Goal: Task Accomplishment & Management: Manage account settings

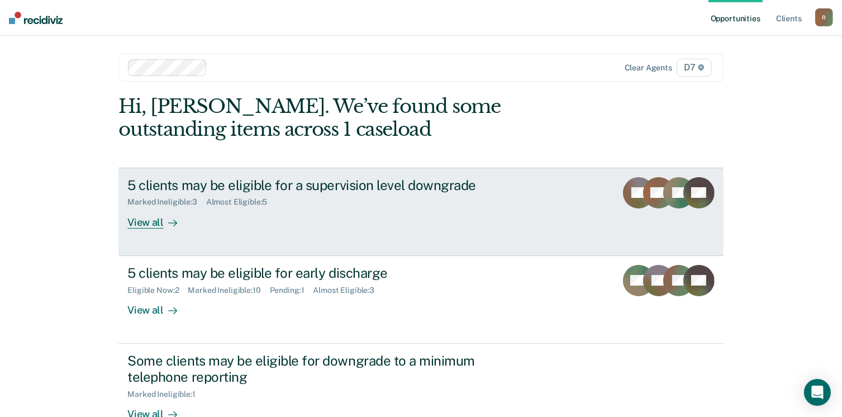
click at [158, 219] on div "View all" at bounding box center [158, 218] width 63 height 22
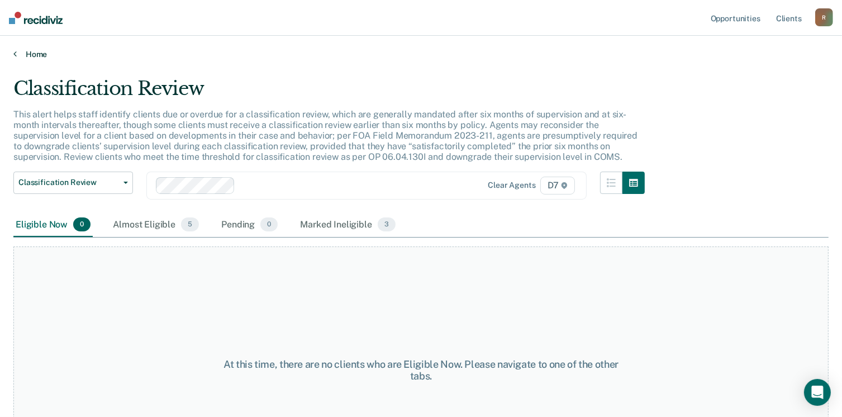
click at [37, 54] on link "Home" at bounding box center [420, 54] width 815 height 10
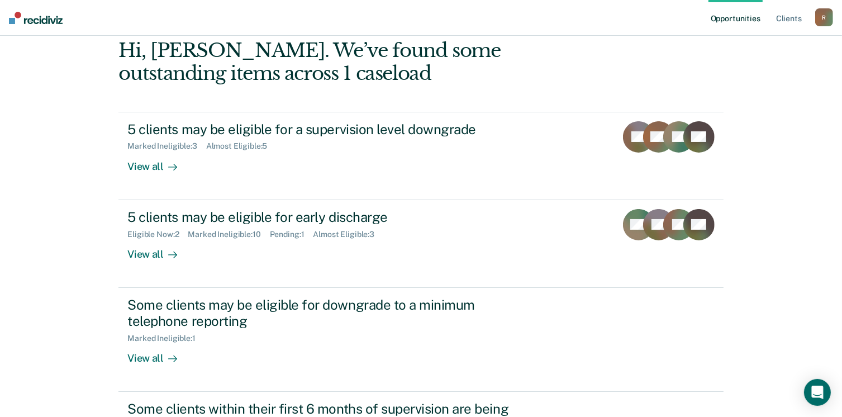
scroll to position [58, 0]
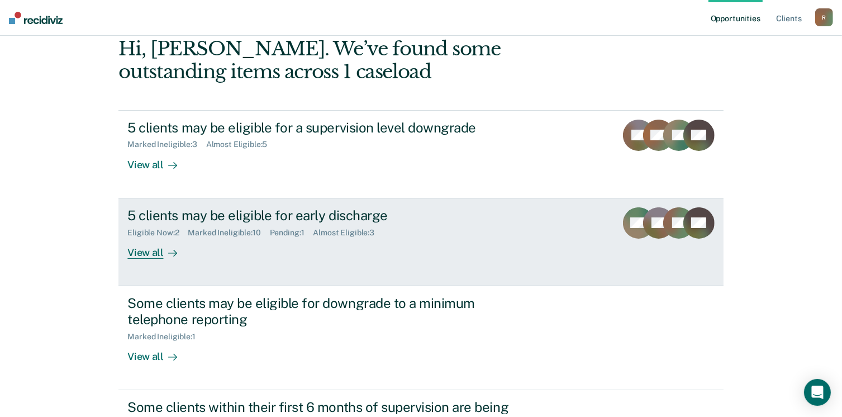
click at [164, 251] on div at bounding box center [170, 252] width 13 height 13
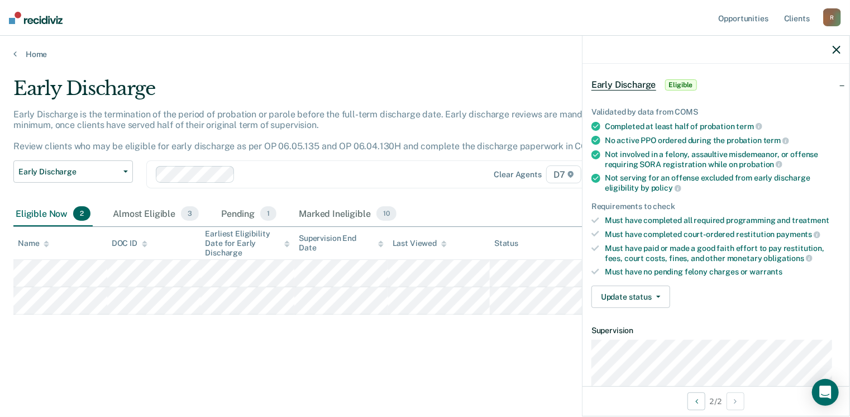
scroll to position [65, 0]
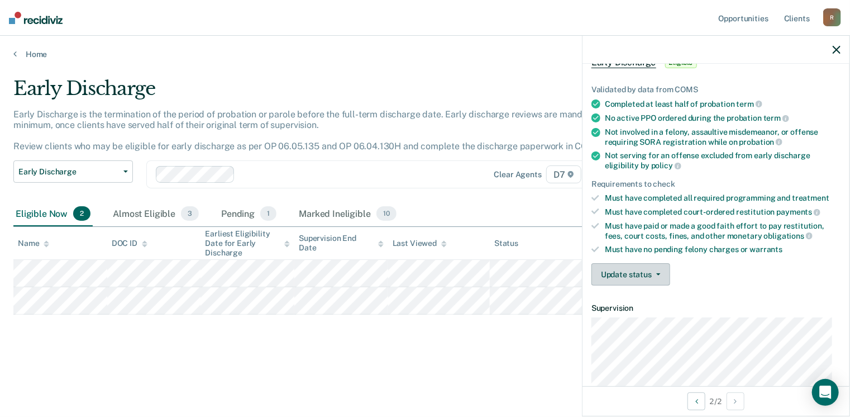
click at [657, 277] on button "Update status" at bounding box center [630, 274] width 79 height 22
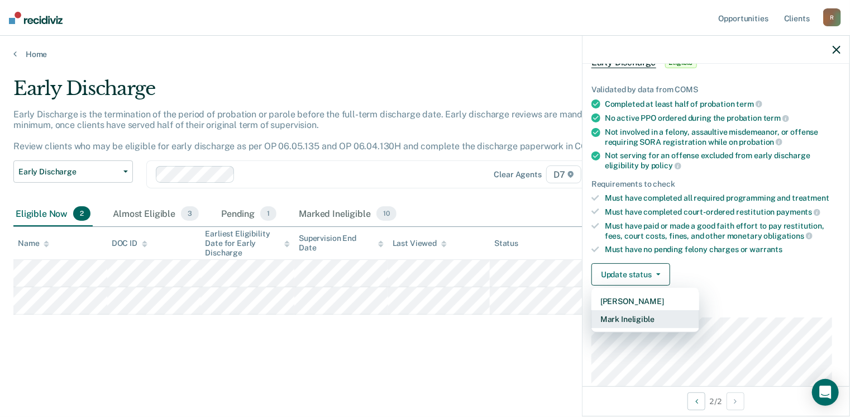
click at [663, 319] on button "Mark Ineligible" at bounding box center [645, 319] width 108 height 18
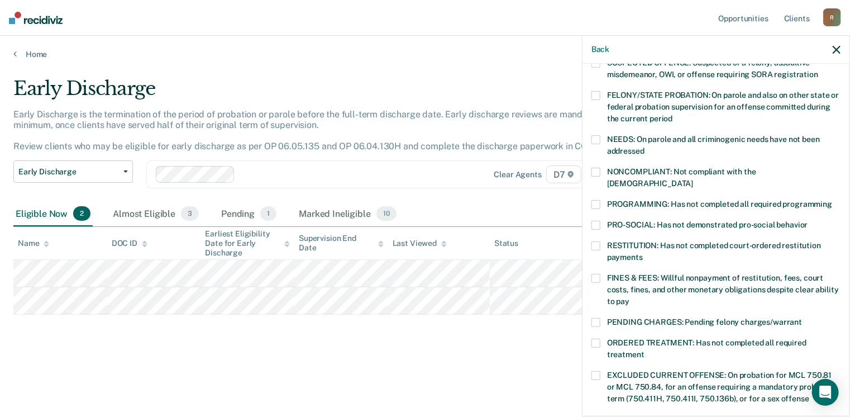
scroll to position [121, 0]
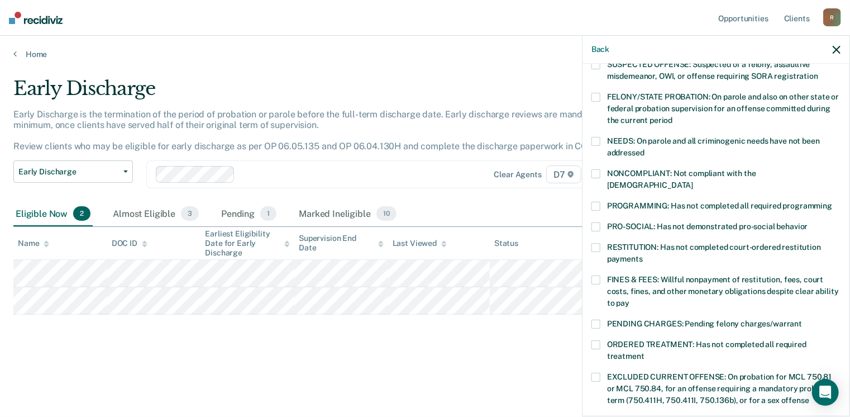
click at [596, 243] on span at bounding box center [595, 247] width 9 height 9
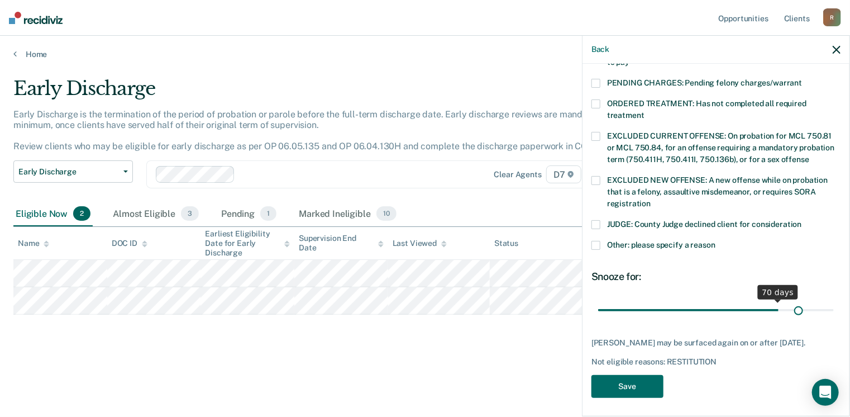
scroll to position [361, 0]
drag, startPoint x: 674, startPoint y: 295, endPoint x: 838, endPoint y: 313, distance: 165.1
type input "90"
click at [834, 313] on input "range" at bounding box center [716, 310] width 236 height 20
click at [650, 386] on button "Save" at bounding box center [627, 386] width 72 height 23
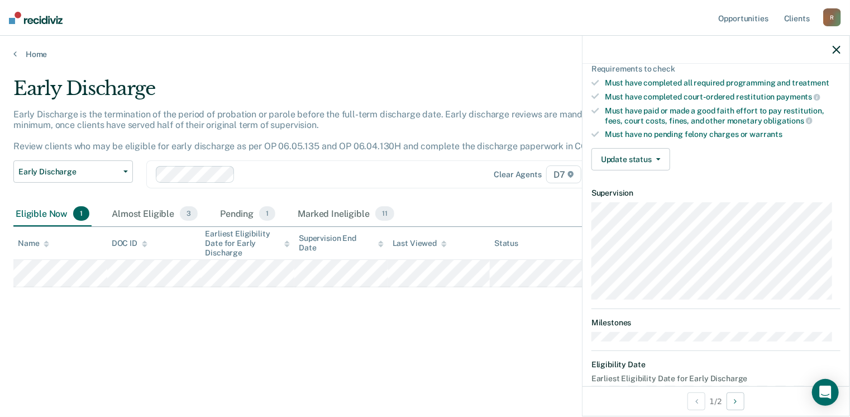
scroll to position [179, 0]
click at [653, 159] on span "button" at bounding box center [656, 160] width 9 height 2
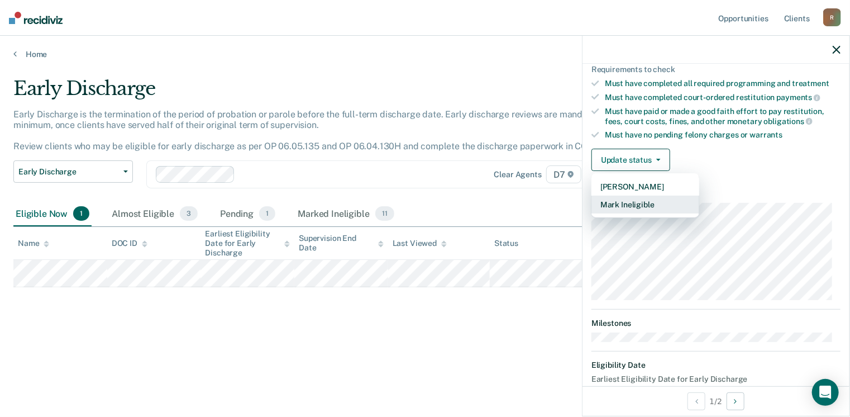
click at [651, 197] on button "Mark Ineligible" at bounding box center [645, 204] width 108 height 18
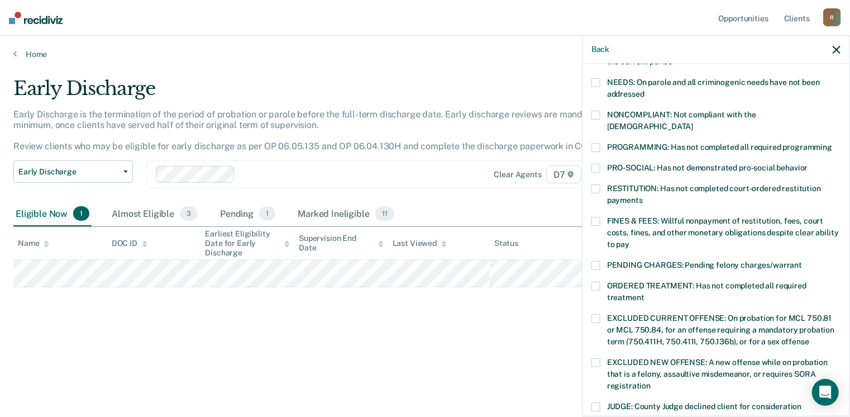
click at [600, 184] on label "RESTITUTION: Has not completed court-ordered restitution payments" at bounding box center [715, 195] width 249 height 23
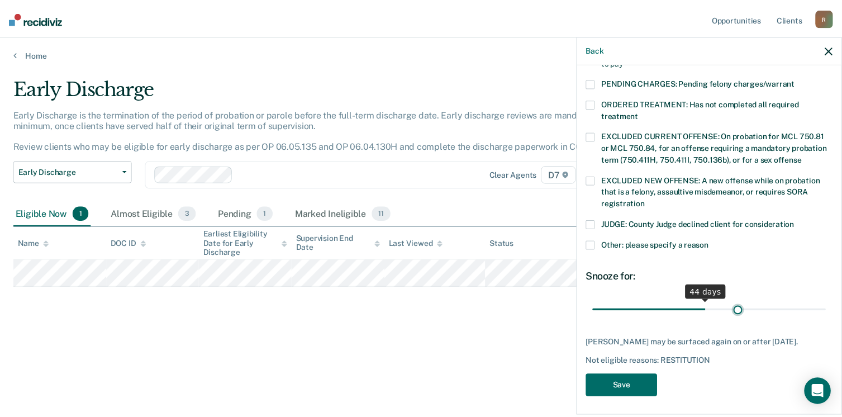
scroll to position [361, 0]
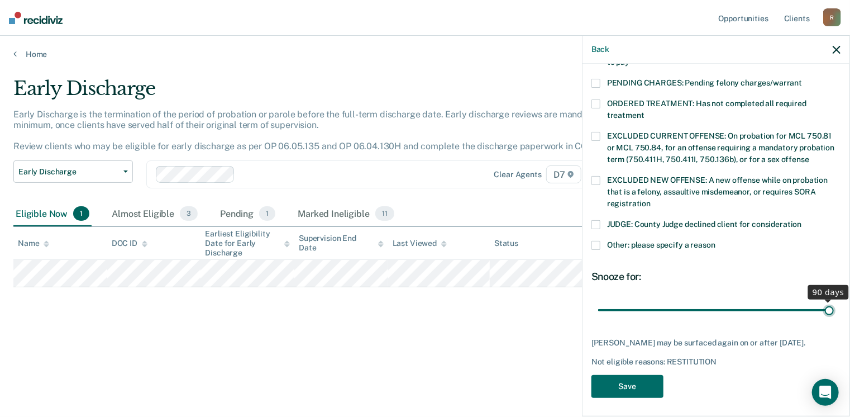
drag, startPoint x: 677, startPoint y: 298, endPoint x: 846, endPoint y: 302, distance: 168.7
type input "90"
click at [834, 302] on input "range" at bounding box center [716, 310] width 236 height 20
click at [644, 383] on button "Save" at bounding box center [627, 386] width 72 height 23
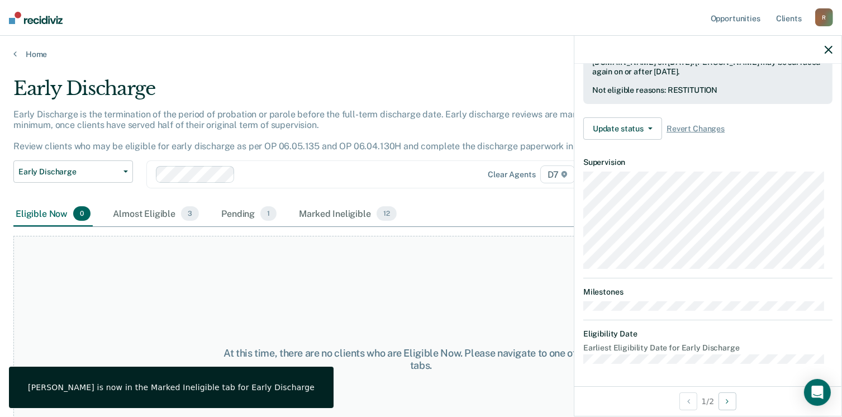
scroll to position [289, 0]
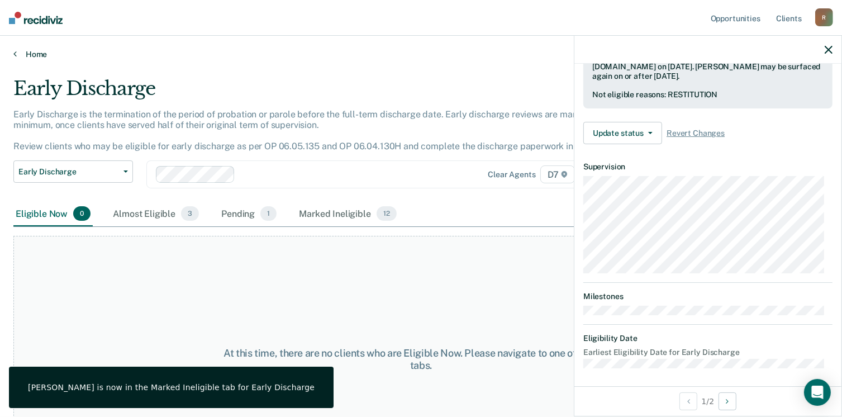
click at [19, 51] on link "Home" at bounding box center [420, 54] width 815 height 10
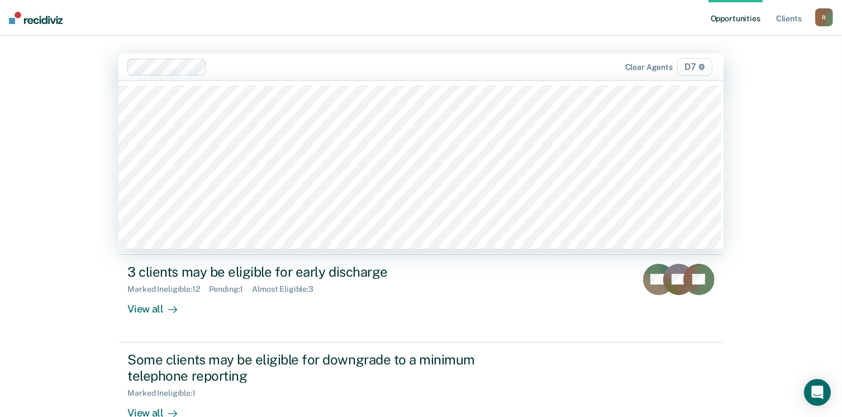
click at [697, 70] on span "D7" at bounding box center [694, 67] width 35 height 18
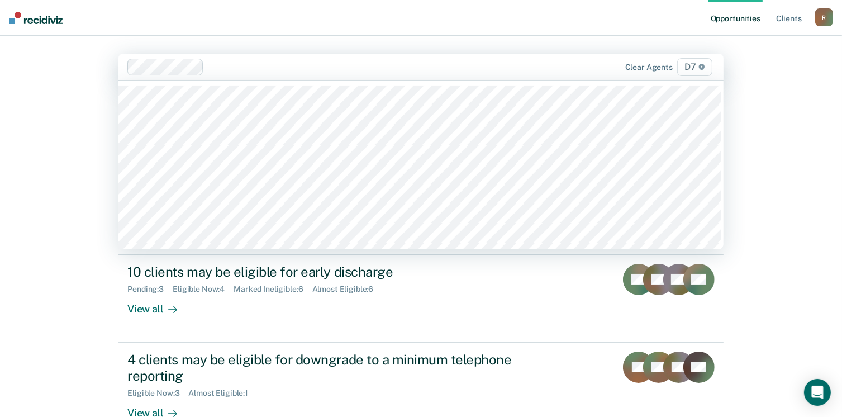
click at [705, 70] on icon at bounding box center [701, 67] width 7 height 7
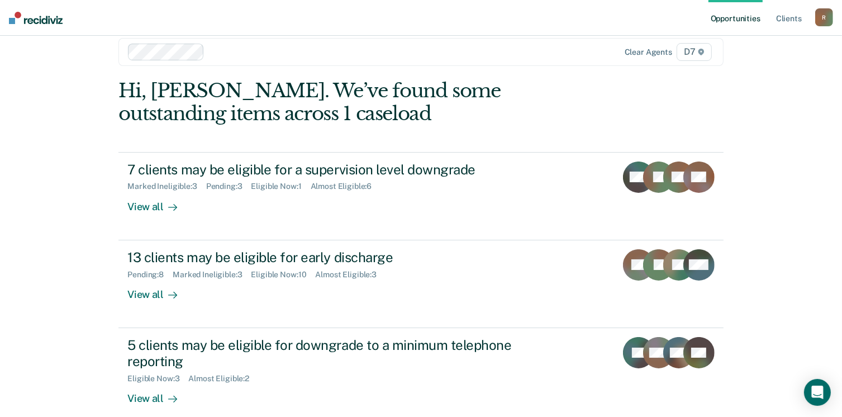
scroll to position [14, 0]
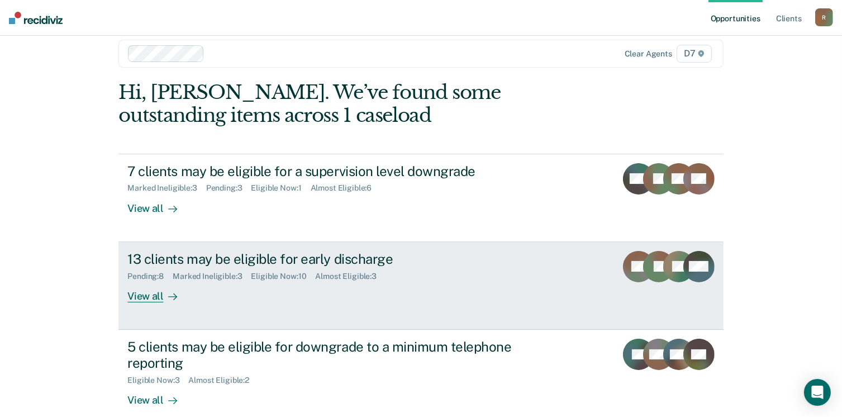
click at [149, 293] on div "View all" at bounding box center [158, 291] width 63 height 22
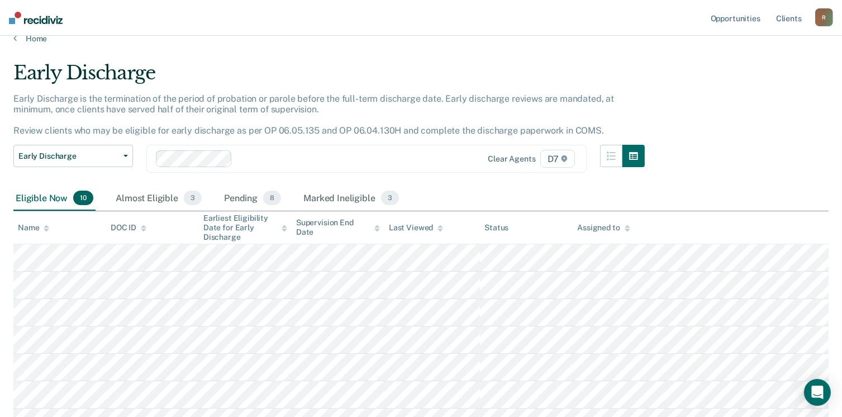
scroll to position [18, 0]
